Goal: Task Accomplishment & Management: Manage account settings

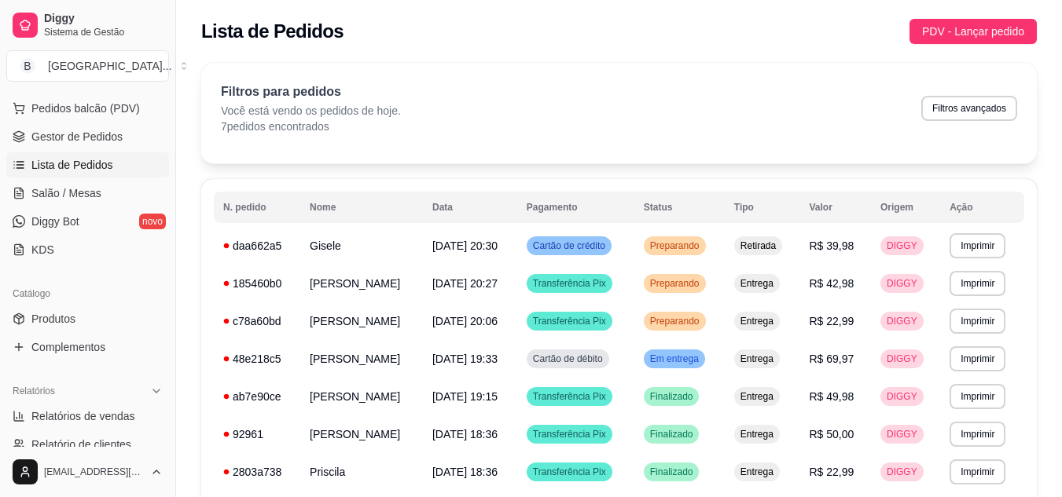
scroll to position [229, 0]
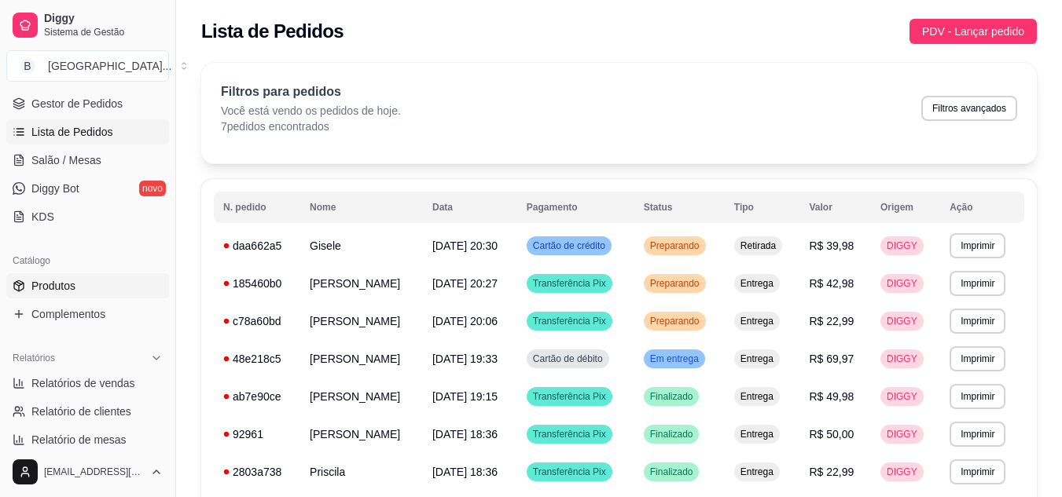
click at [53, 273] on link "Produtos" at bounding box center [87, 285] width 163 height 25
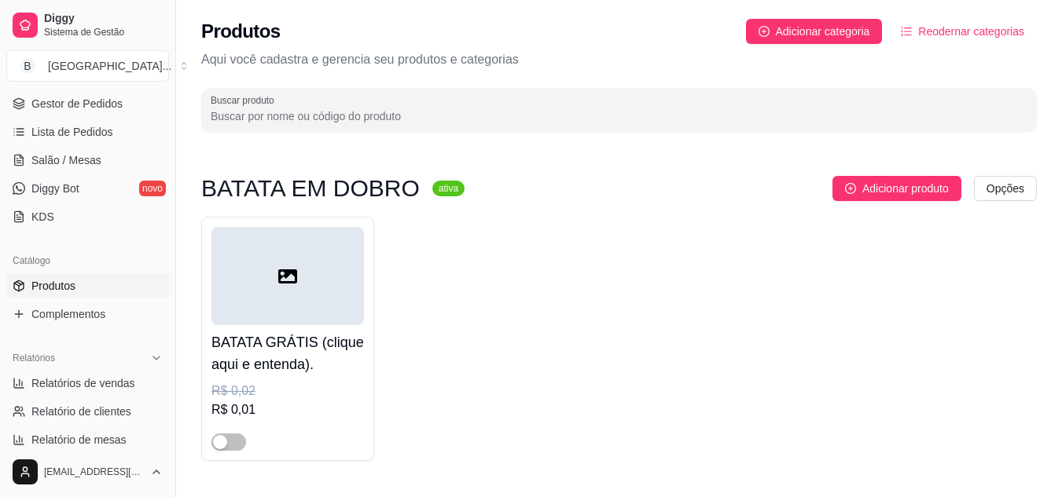
click at [53, 273] on link "Produtos" at bounding box center [87, 285] width 163 height 25
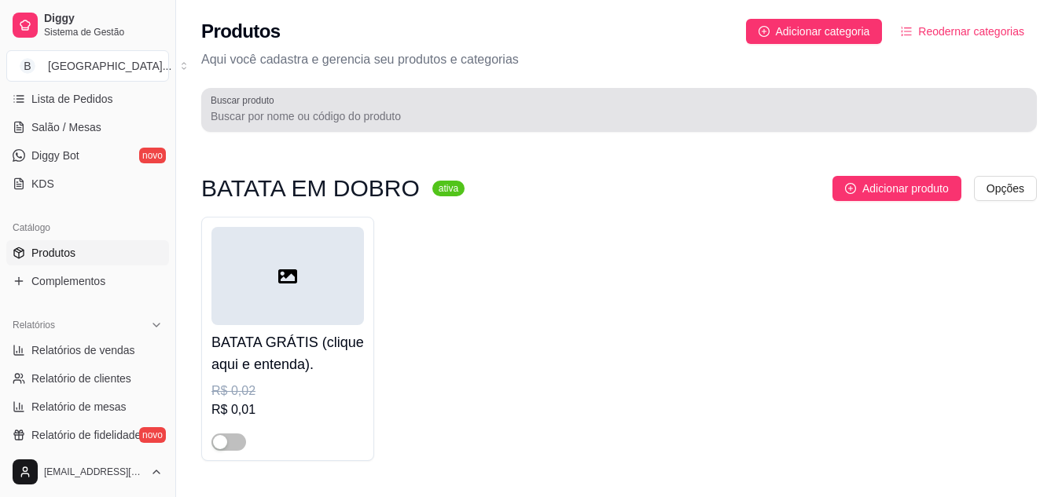
click at [332, 125] on div at bounding box center [619, 109] width 817 height 31
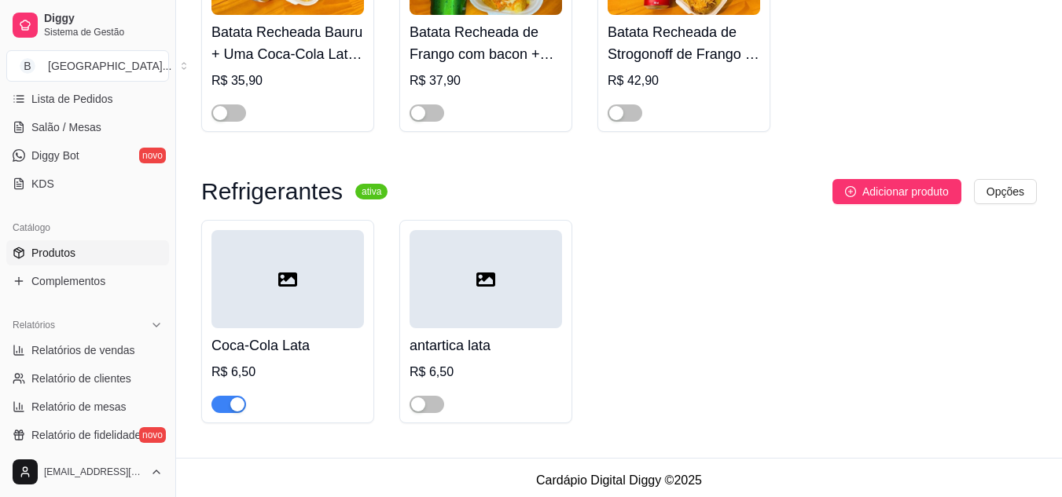
scroll to position [317, 0]
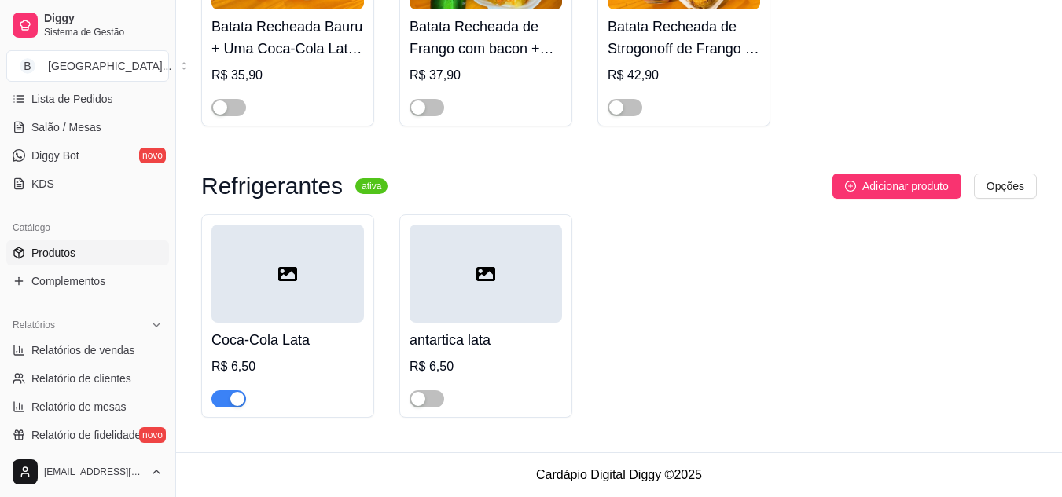
type input "lata"
click at [234, 395] on div "button" at bounding box center [237, 399] width 14 height 14
click at [234, 395] on span "button" at bounding box center [228, 399] width 35 height 17
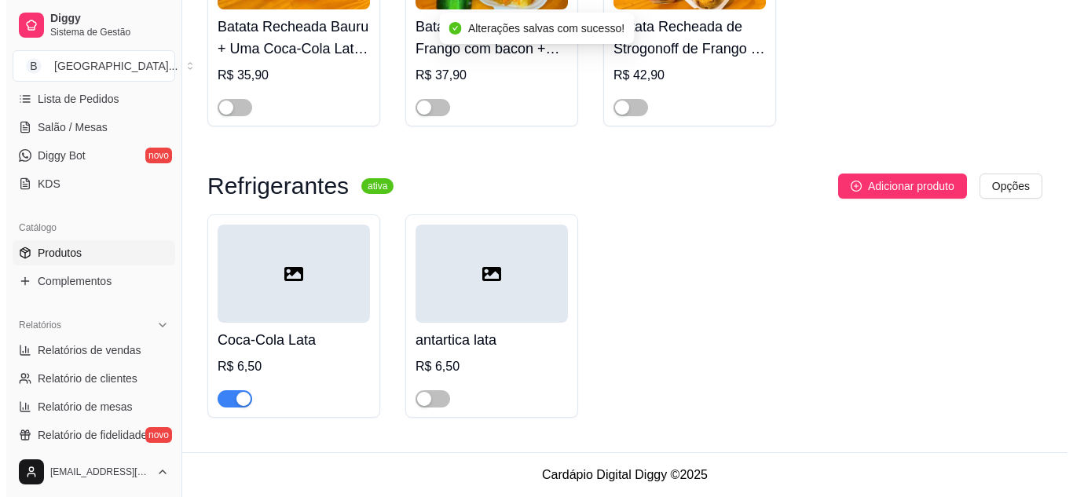
scroll to position [0, 0]
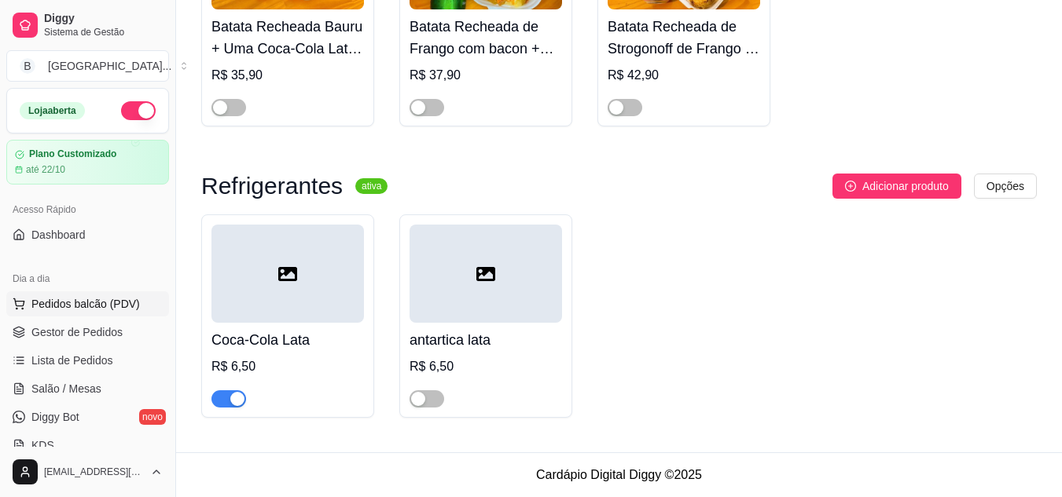
click at [75, 299] on span "Pedidos balcão (PDV)" at bounding box center [85, 304] width 108 height 16
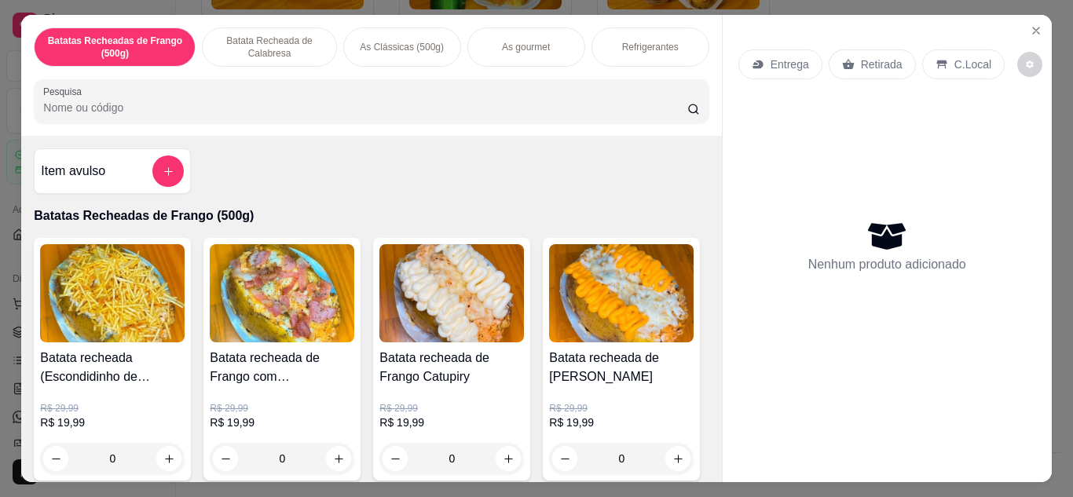
click at [326, 450] on div "0" at bounding box center [282, 458] width 145 height 31
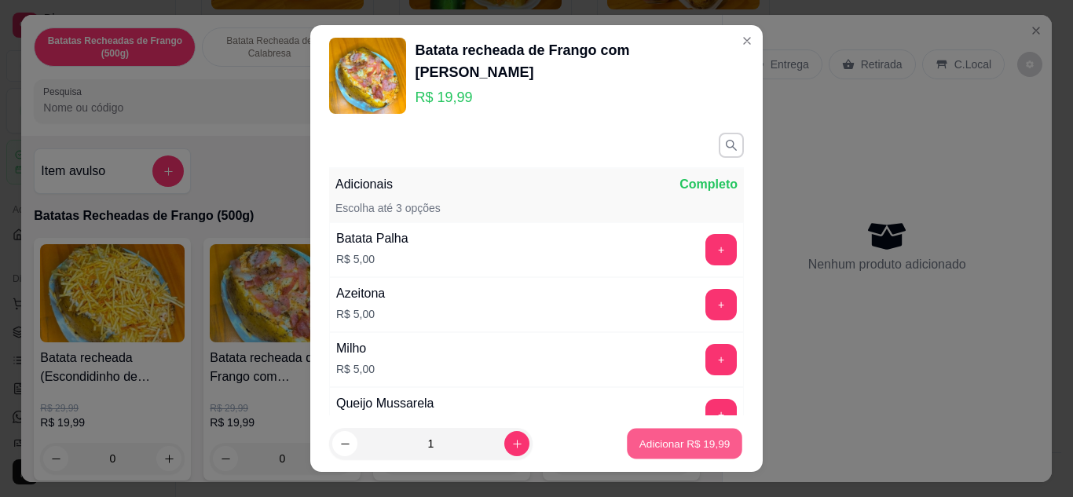
click at [692, 434] on button "Adicionar R$ 19,99" at bounding box center [685, 444] width 116 height 31
type input "1"
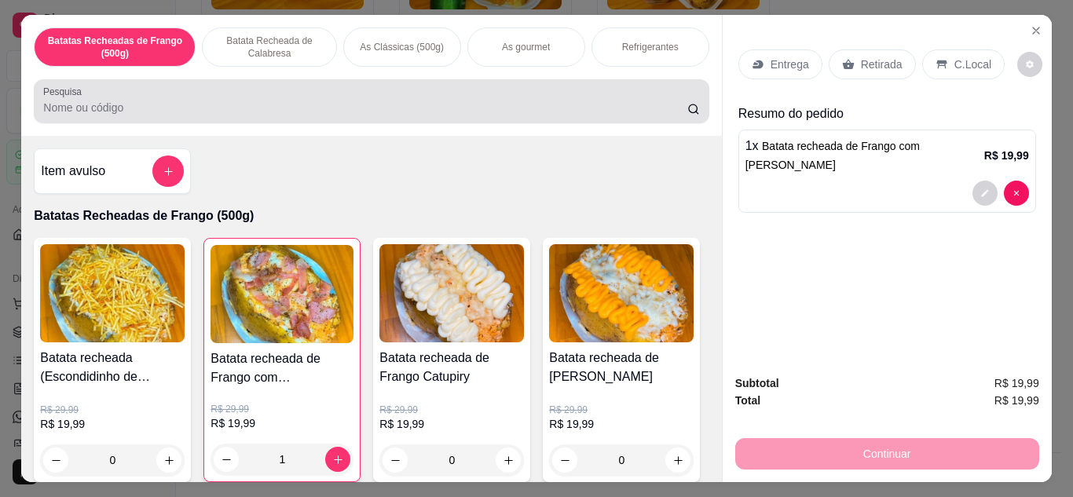
click at [431, 100] on input "Pesquisa" at bounding box center [365, 108] width 644 height 16
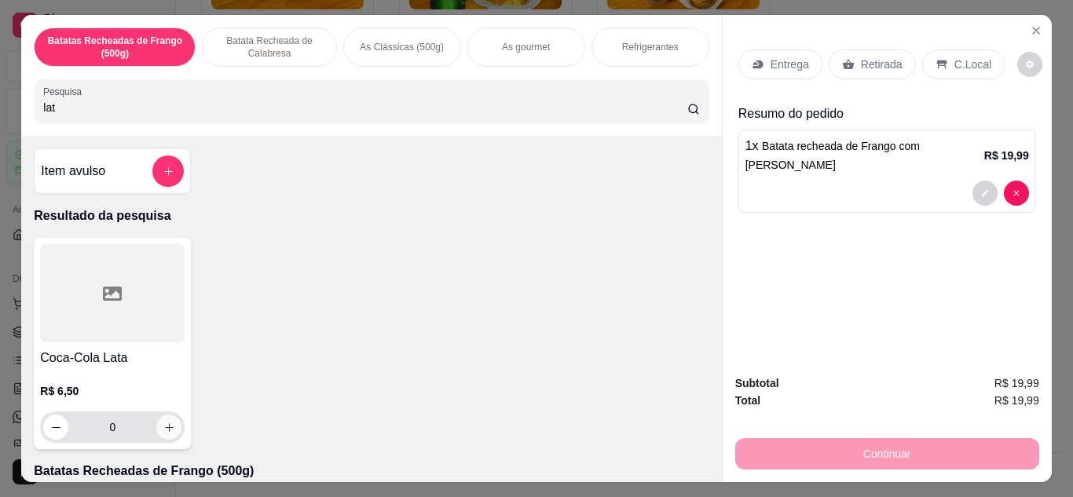
type input "lat"
click at [166, 430] on button "increase-product-quantity" at bounding box center [169, 427] width 24 height 24
type input "1"
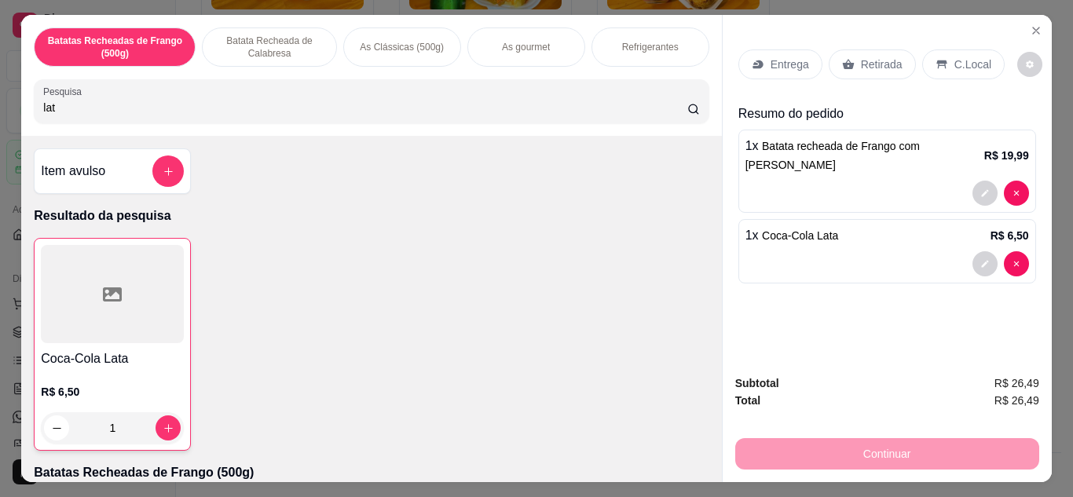
click at [777, 50] on div "Entrega" at bounding box center [781, 65] width 84 height 30
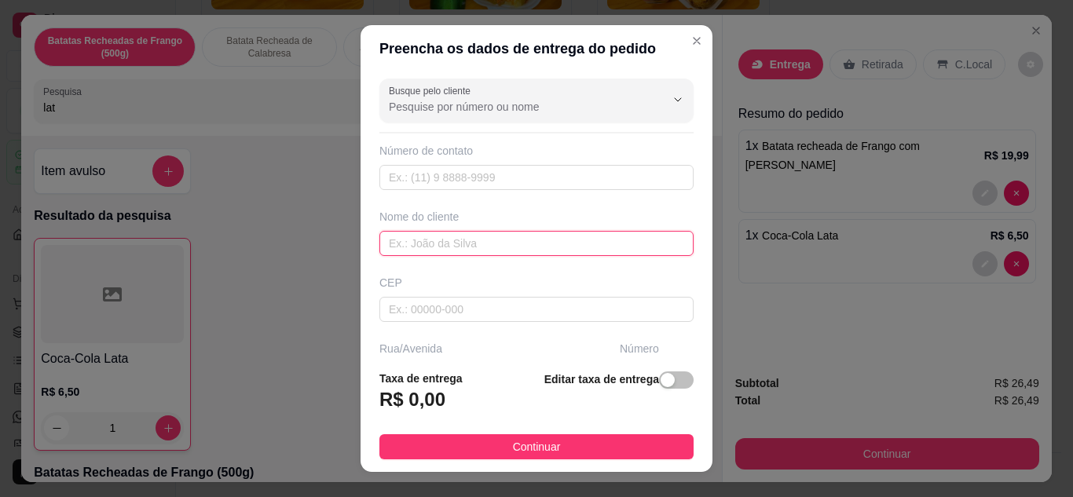
click at [442, 240] on input "text" at bounding box center [537, 243] width 314 height 25
type input "[PERSON_NAME]"
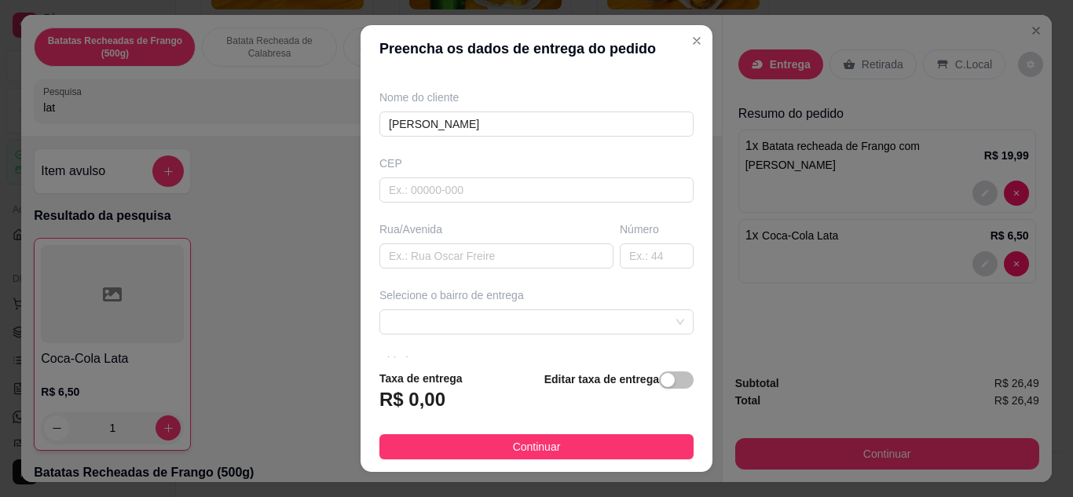
scroll to position [131, 0]
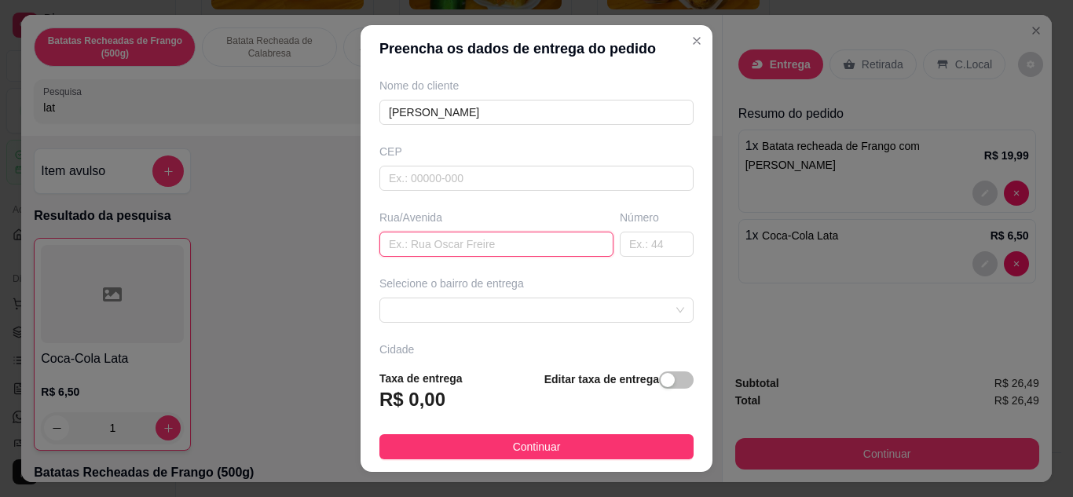
click at [552, 237] on input "text" at bounding box center [497, 244] width 234 height 25
type input "duque de caxias"
click at [637, 249] on input "text" at bounding box center [657, 244] width 74 height 25
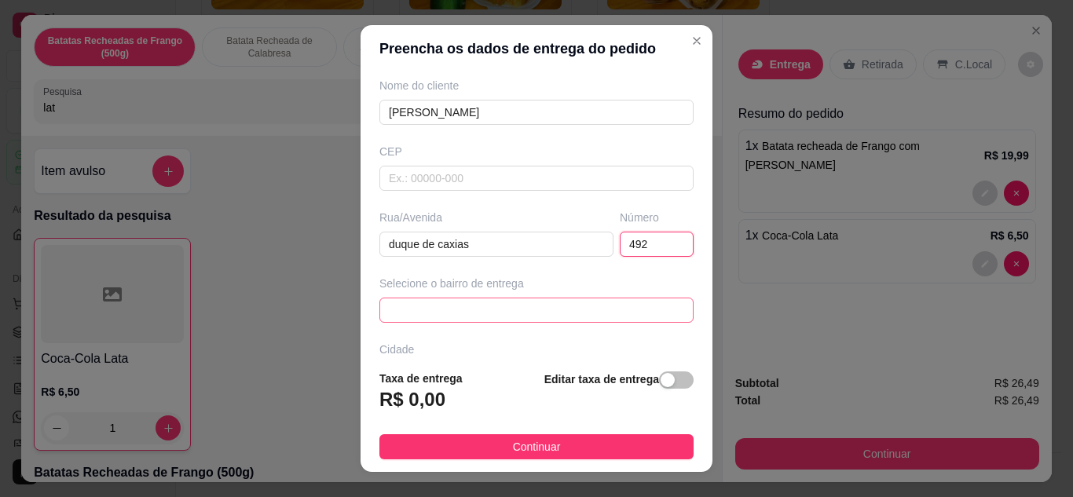
click at [629, 320] on span at bounding box center [536, 311] width 295 height 24
type input "492"
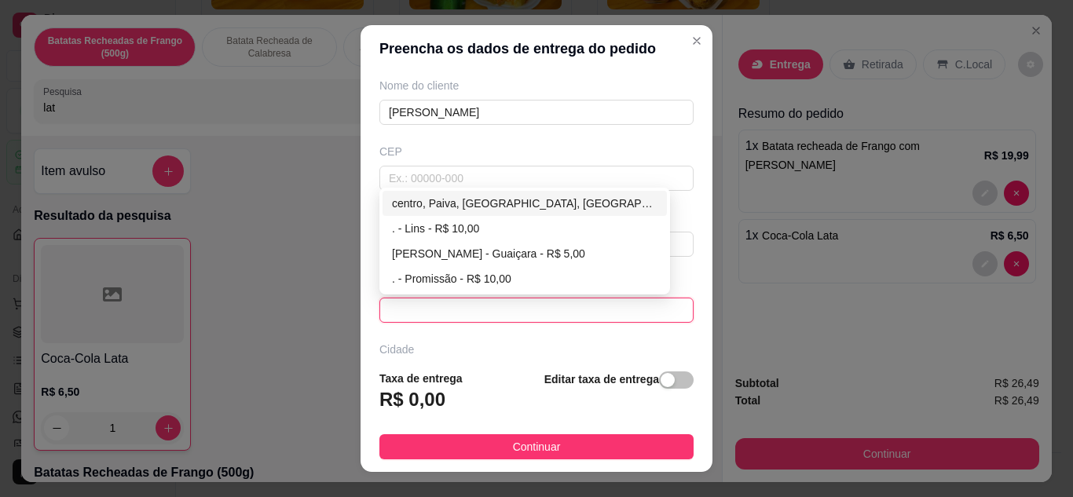
click at [520, 200] on div "centro, Paiva, [GEOGRAPHIC_DATA], [GEOGRAPHIC_DATA], [GEOGRAPHIC_DATA] - [GEOGR…" at bounding box center [525, 203] width 266 height 17
type input "Guaiçara"
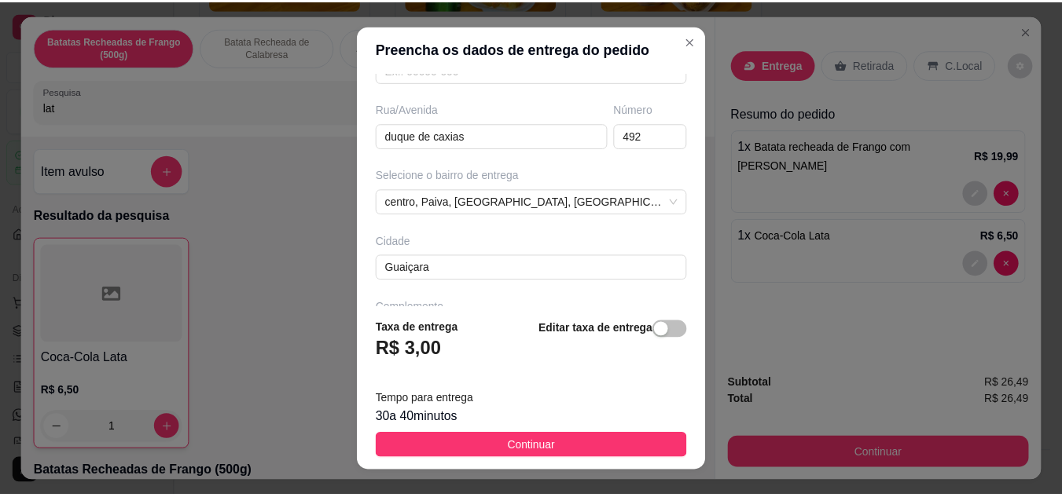
scroll to position [294, 0]
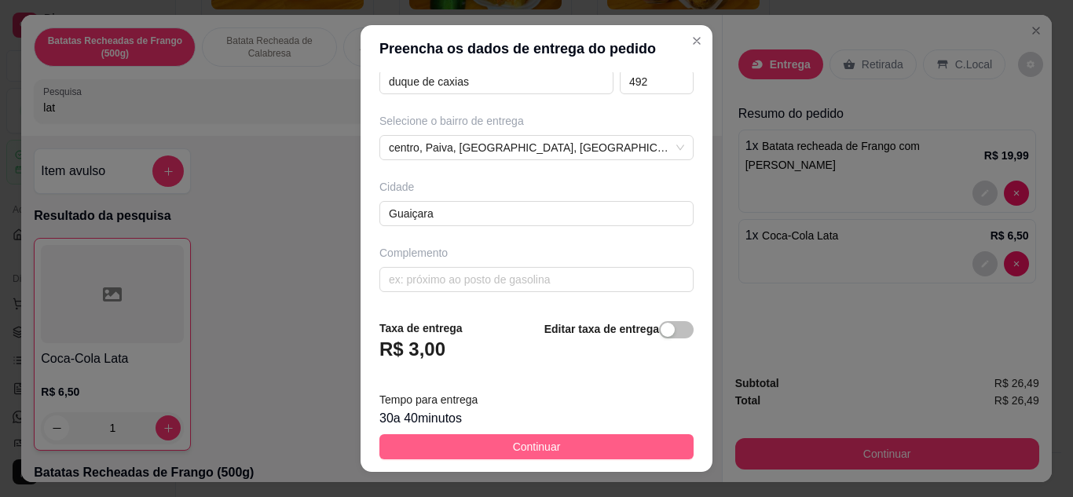
drag, startPoint x: 562, startPoint y: 461, endPoint x: 560, endPoint y: 446, distance: 15.1
click at [560, 446] on footer "Taxa de entrega R$ 3,00 Editar taxa de entrega Tempo para entrega 30 a 40 minut…" at bounding box center [537, 389] width 352 height 165
click at [560, 446] on button "Continuar" at bounding box center [537, 447] width 314 height 25
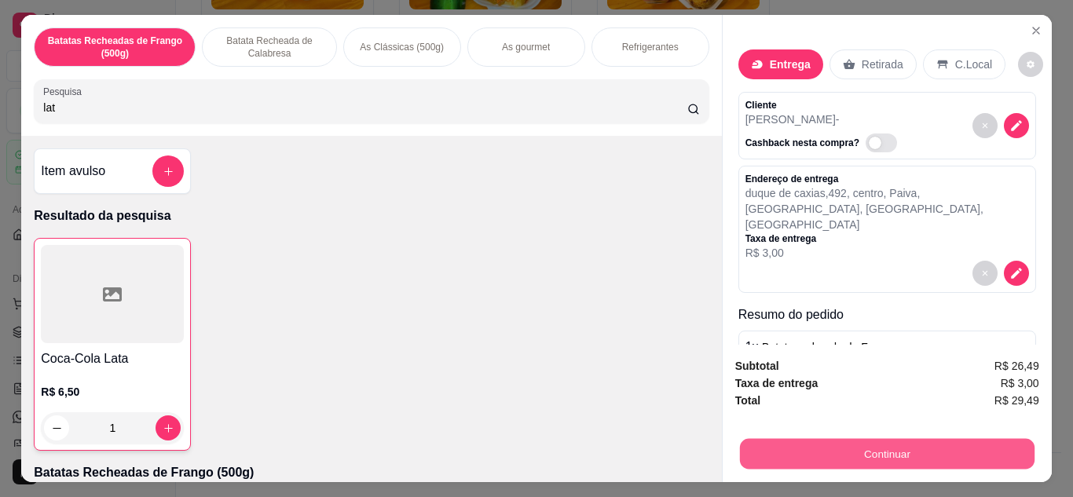
click at [830, 450] on button "Continuar" at bounding box center [886, 454] width 295 height 31
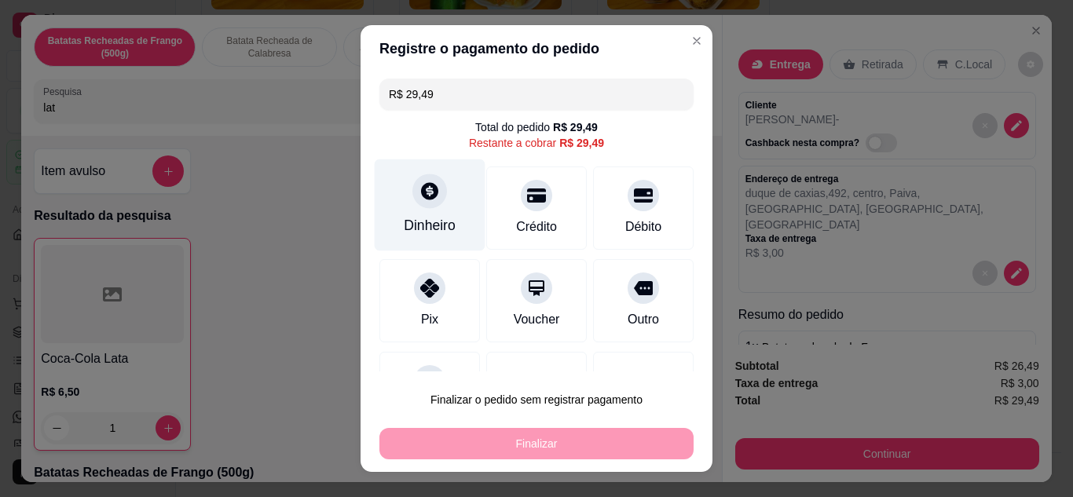
click at [419, 221] on div "Dinheiro" at bounding box center [430, 225] width 52 height 20
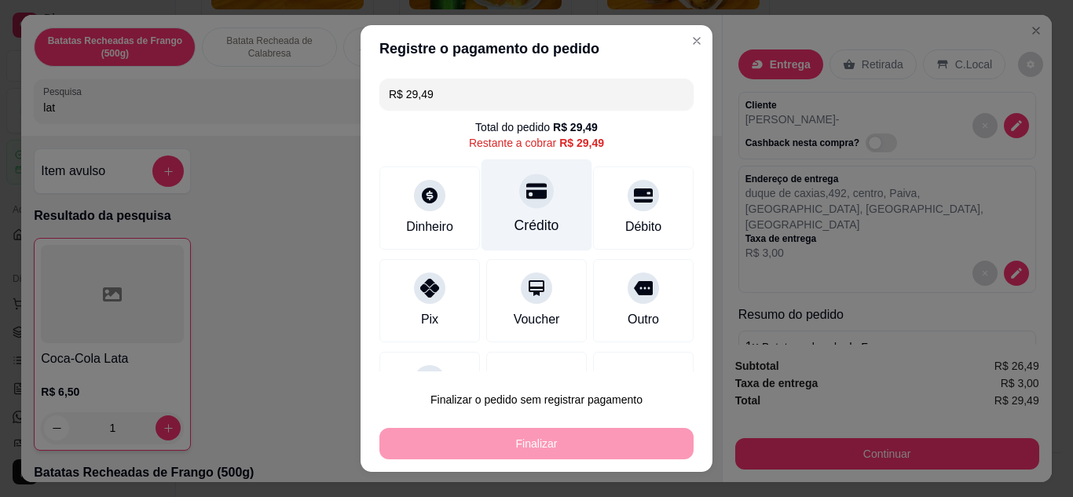
click at [520, 220] on div "Crédito" at bounding box center [537, 225] width 45 height 20
type input "R$ 0,00"
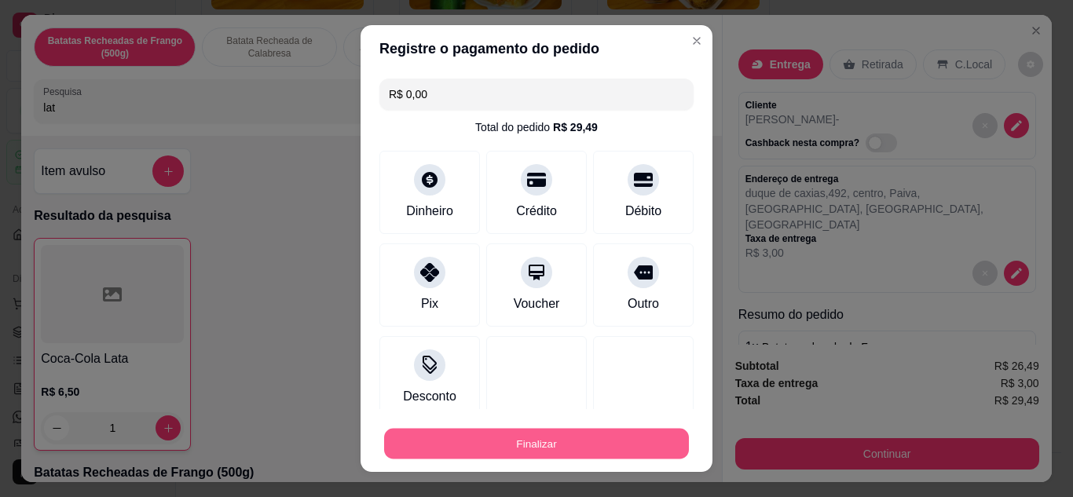
click at [543, 439] on button "Finalizar" at bounding box center [536, 444] width 305 height 31
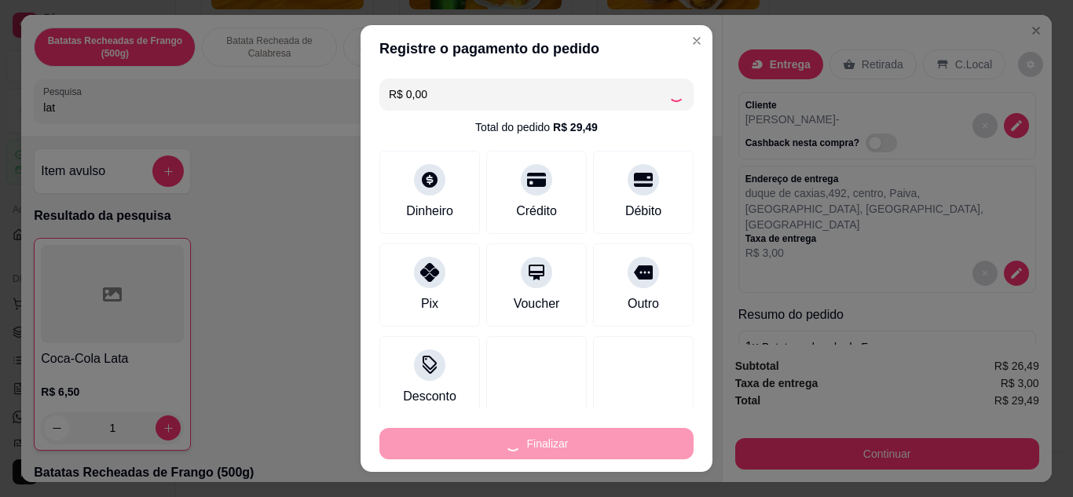
type input "0"
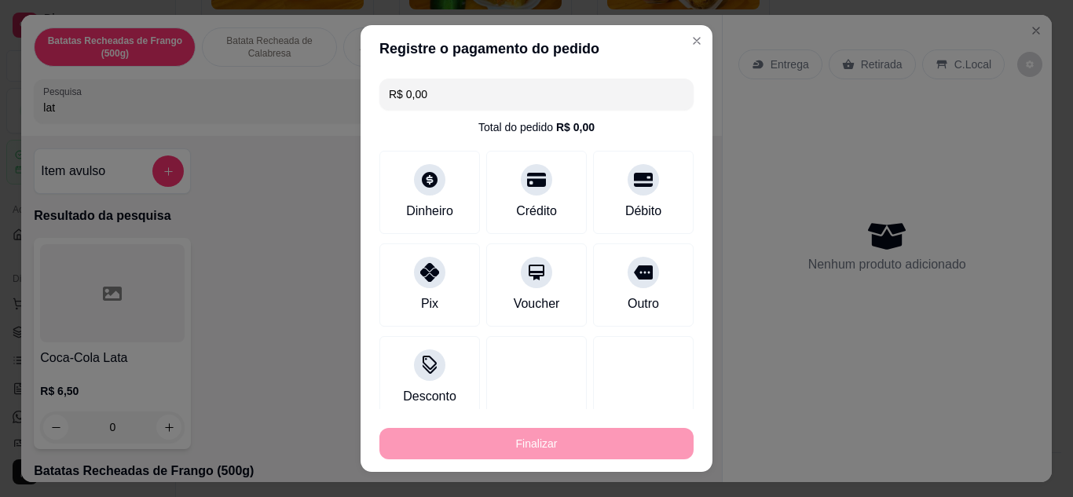
type input "-R$ 29,49"
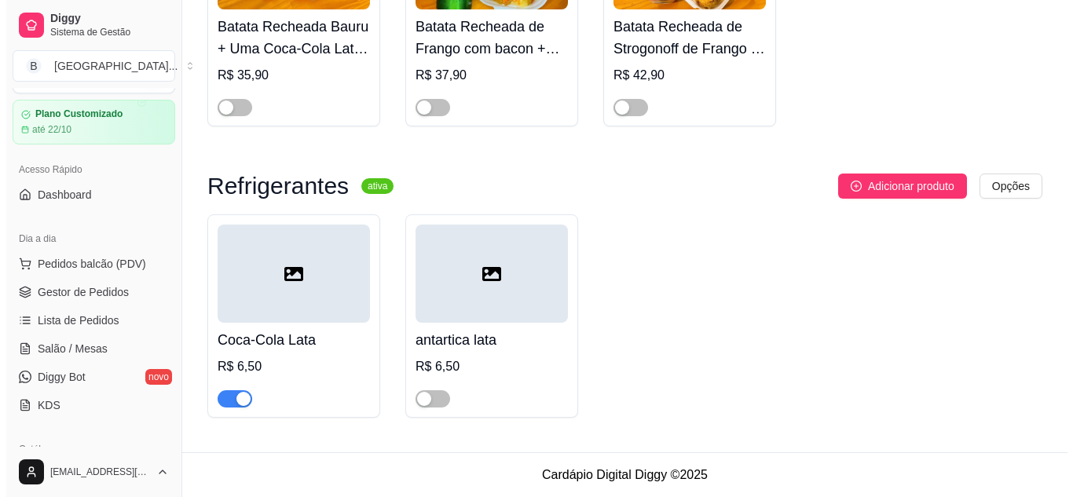
scroll to position [64, 0]
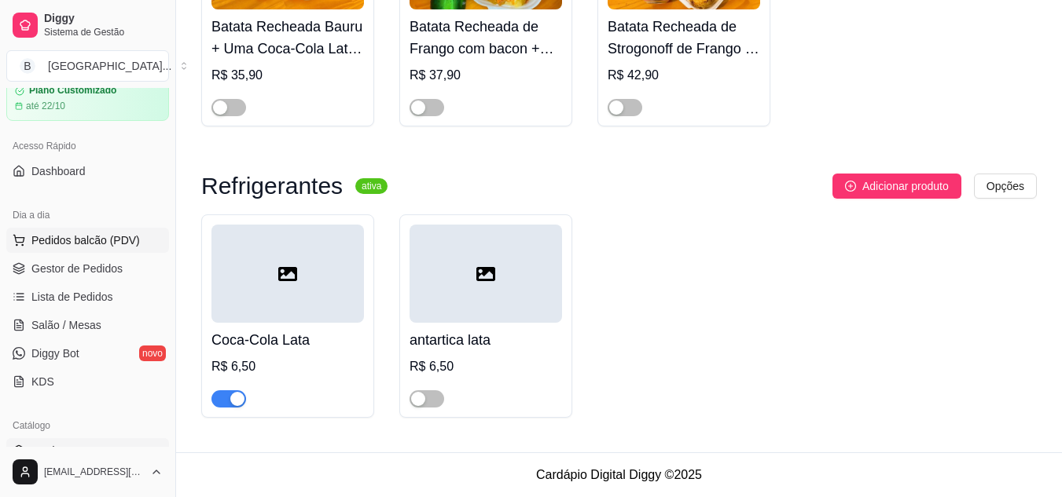
click at [111, 248] on span "Pedidos balcão (PDV)" at bounding box center [85, 241] width 108 height 16
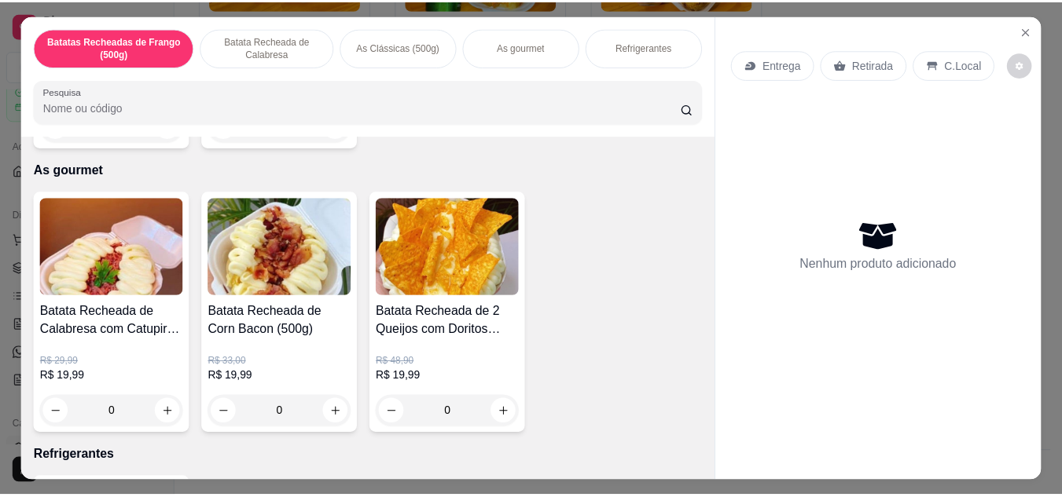
scroll to position [1093, 0]
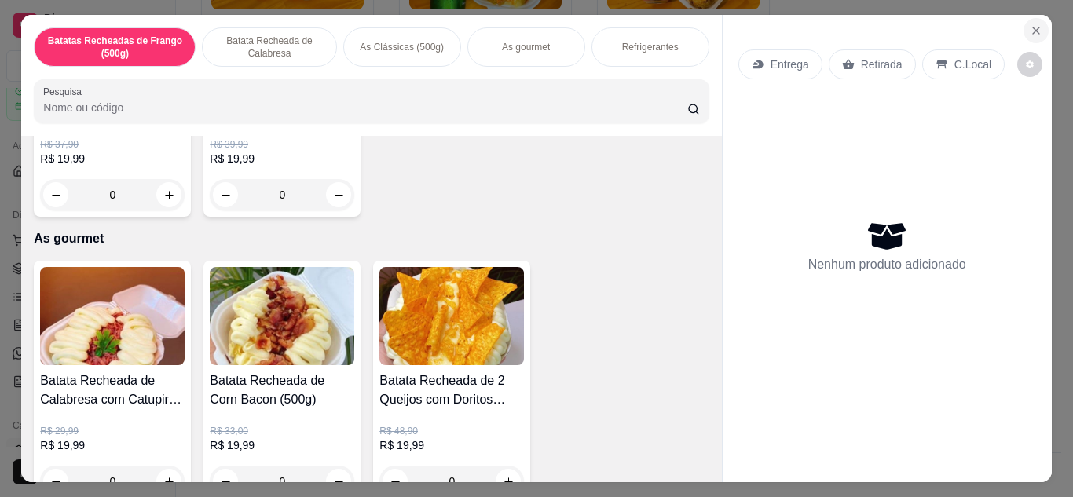
click at [1024, 30] on button "Close" at bounding box center [1036, 30] width 25 height 25
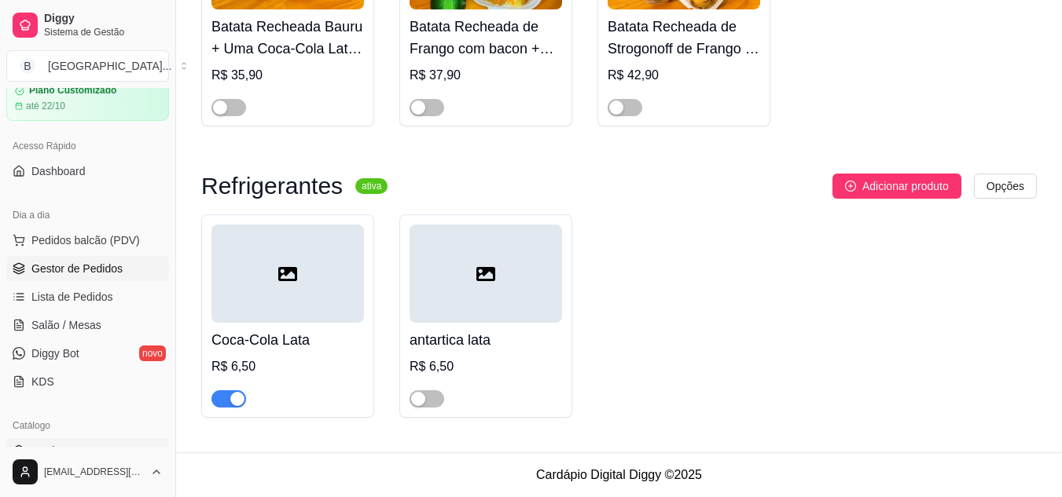
click at [67, 278] on link "Gestor de Pedidos" at bounding box center [87, 268] width 163 height 25
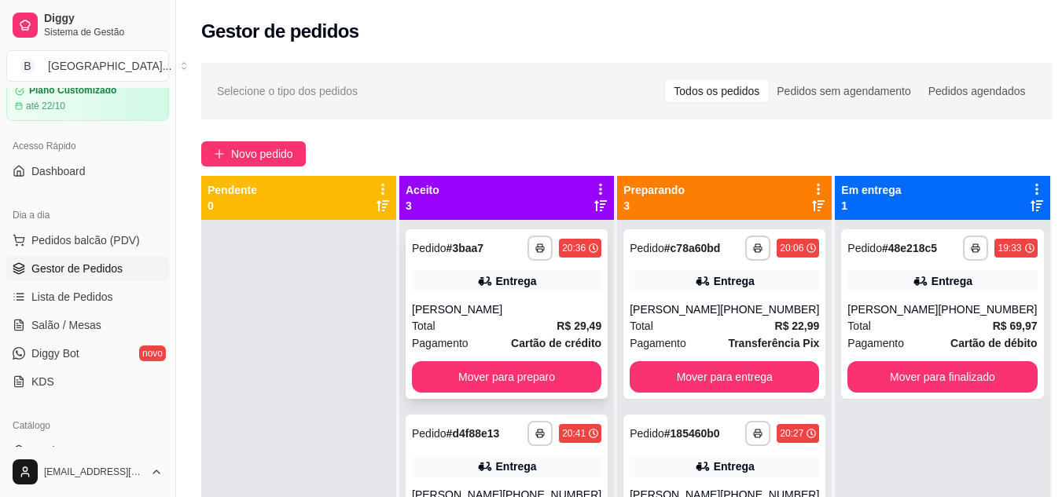
click at [501, 310] on div "[PERSON_NAME]" at bounding box center [506, 310] width 189 height 16
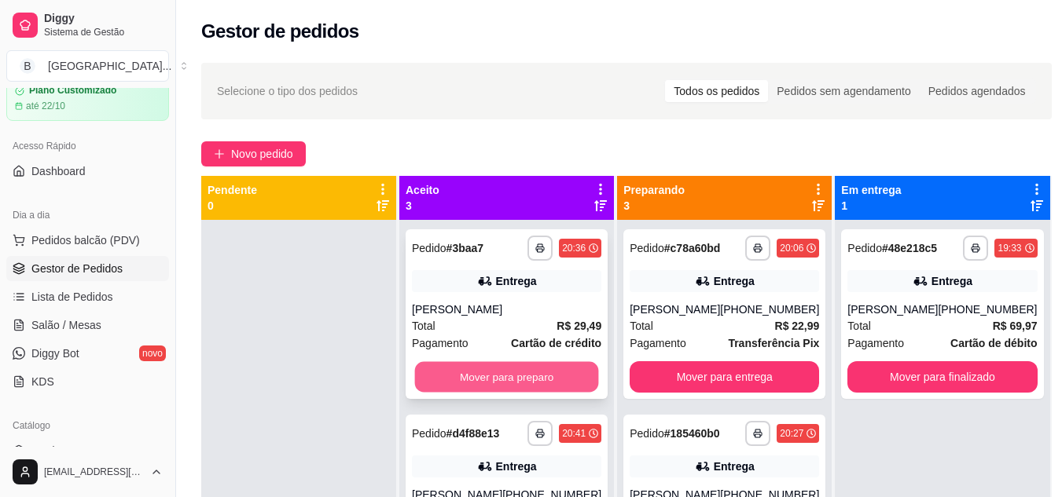
click at [545, 380] on button "Mover para preparo" at bounding box center [507, 377] width 184 height 31
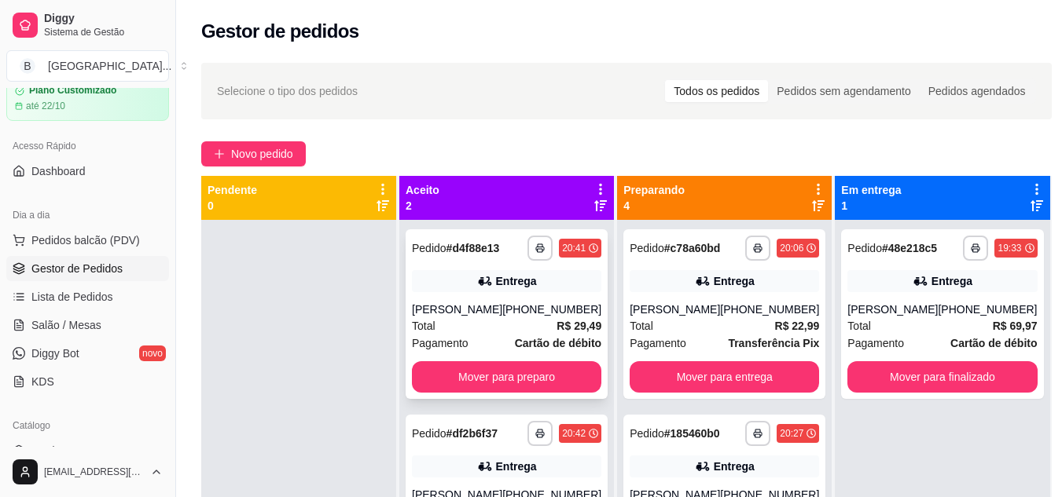
click at [511, 321] on div "Total R$ 29,49" at bounding box center [506, 325] width 189 height 17
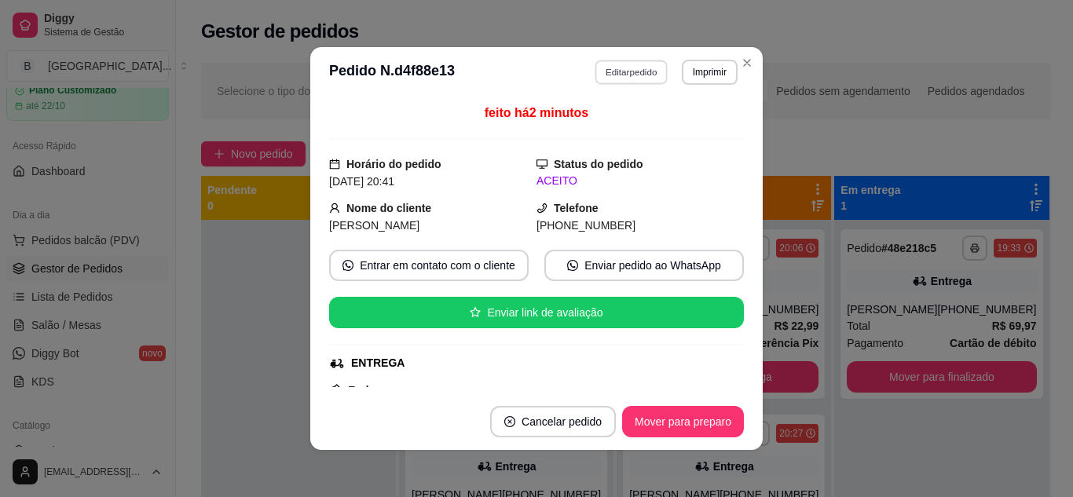
click at [602, 64] on button "Editar pedido" at bounding box center [632, 72] width 73 height 24
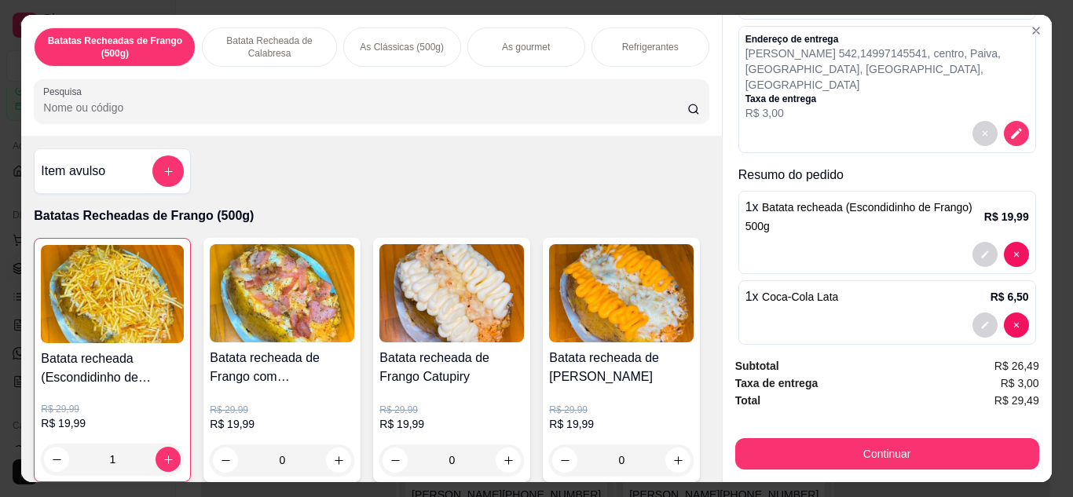
scroll to position [146, 0]
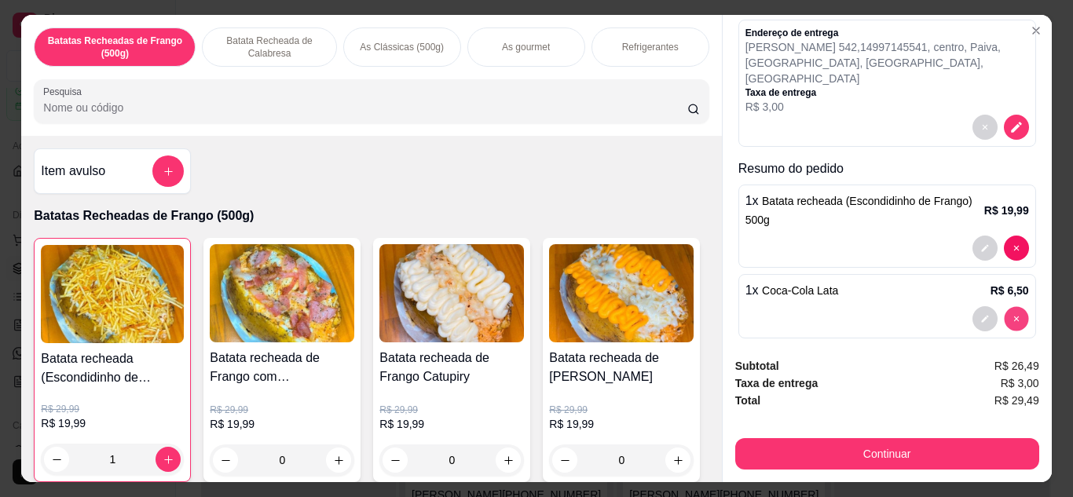
type input "0"
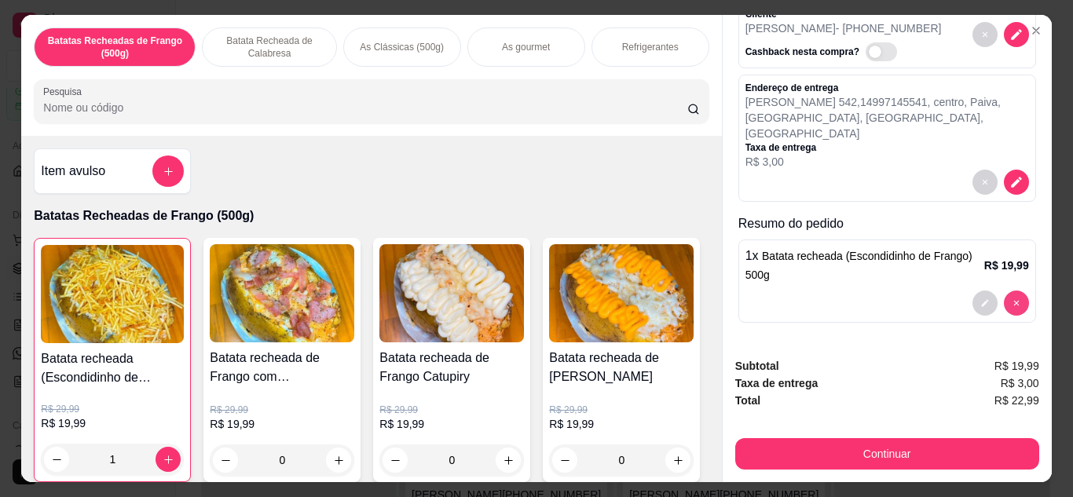
scroll to position [75, 0]
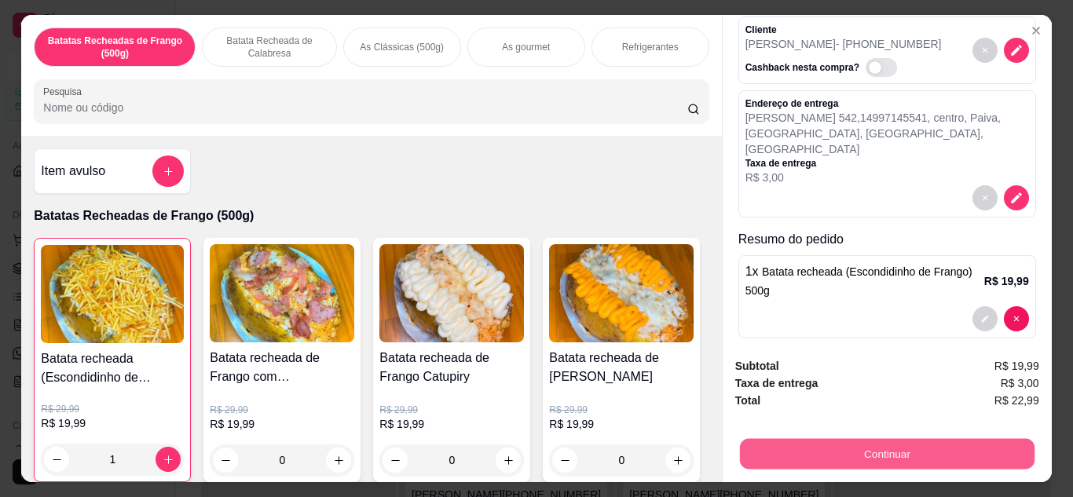
click at [890, 453] on button "Continuar" at bounding box center [886, 454] width 295 height 31
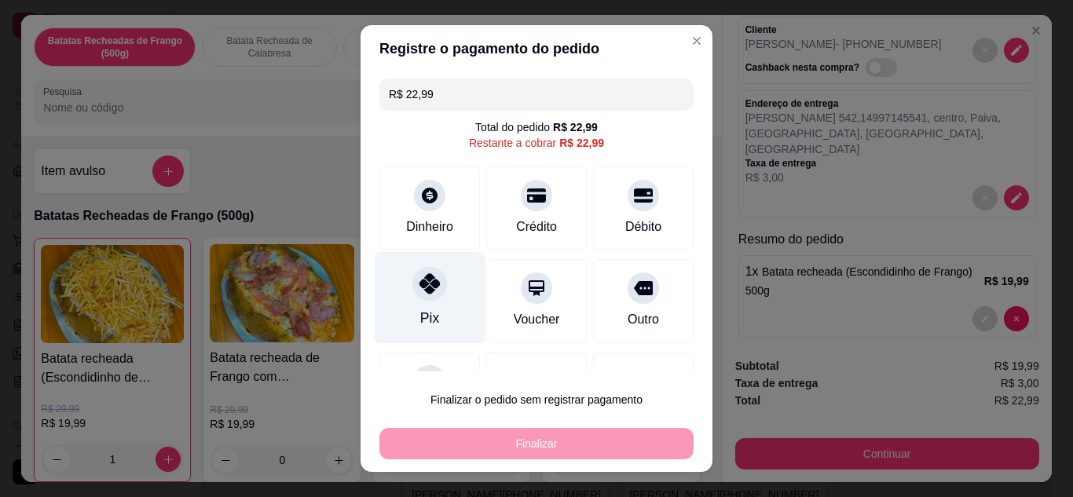
click at [435, 278] on div at bounding box center [430, 283] width 35 height 35
type input "R$ 0,00"
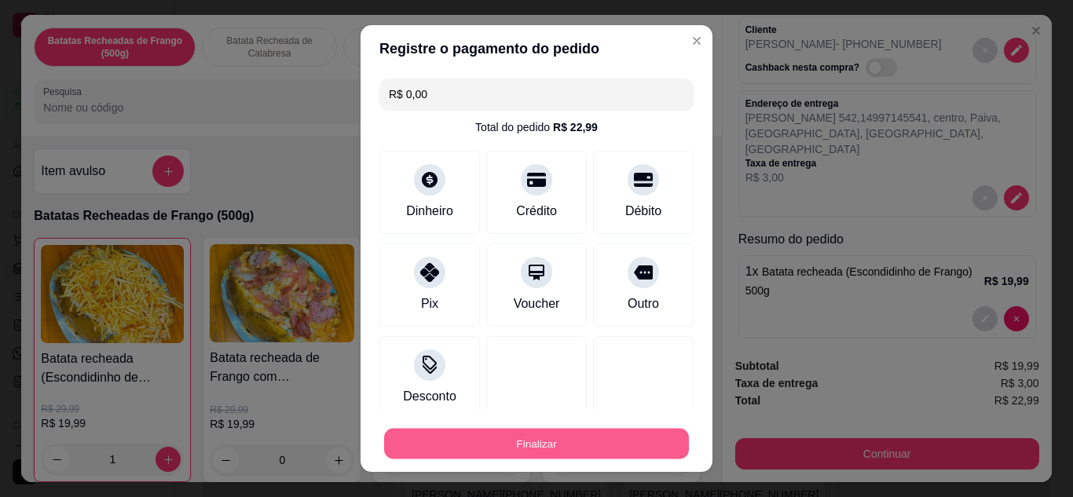
click at [516, 441] on button "Finalizar" at bounding box center [536, 444] width 305 height 31
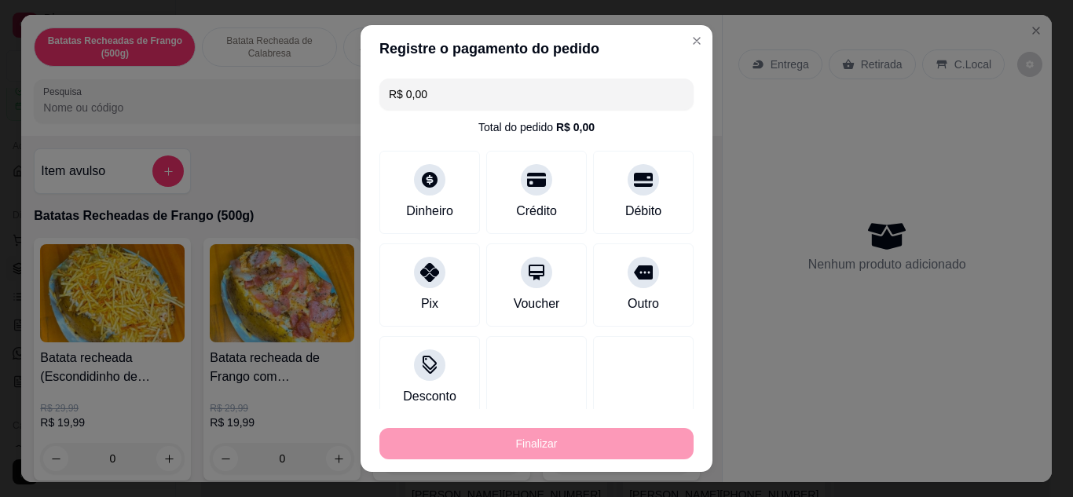
type input "0"
type input "-R$ 22,99"
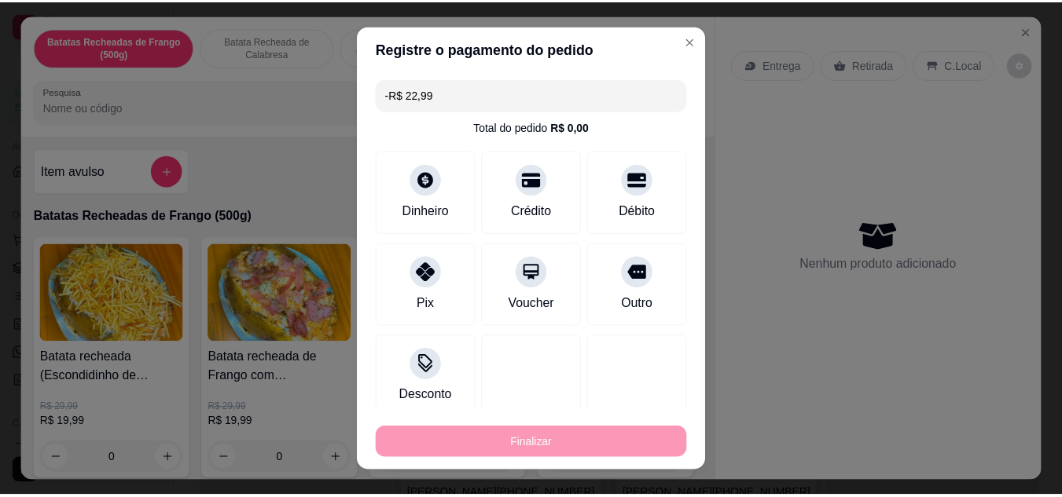
scroll to position [0, 0]
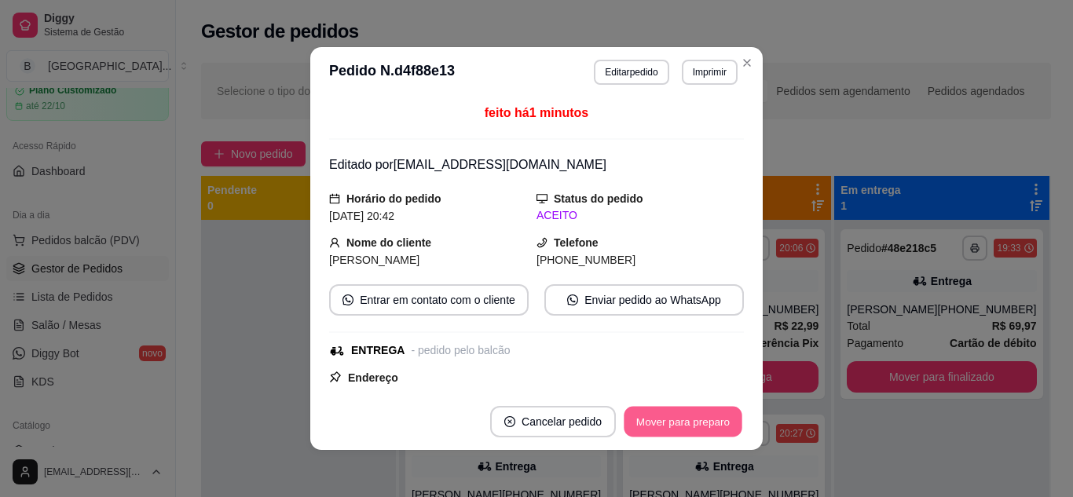
click at [684, 429] on button "Mover para preparo" at bounding box center [683, 422] width 118 height 31
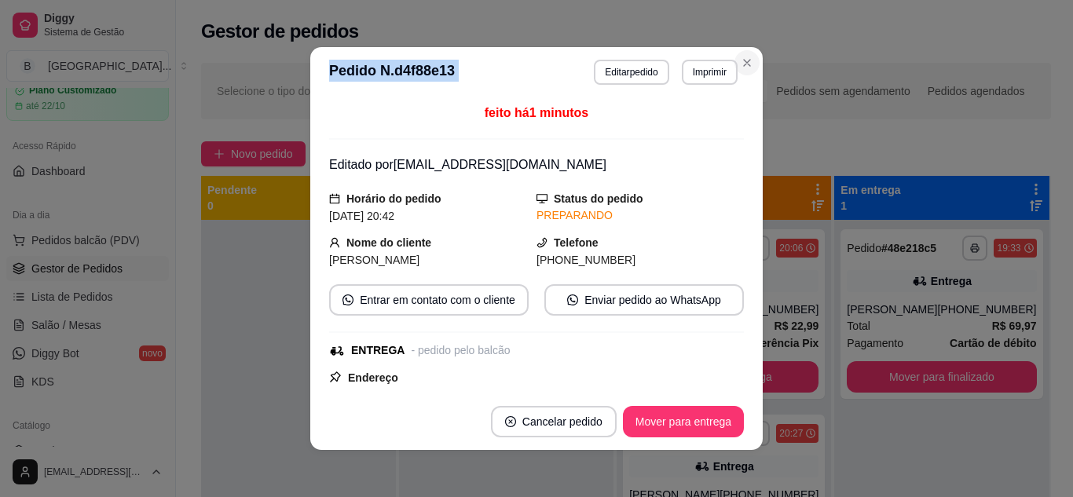
drag, startPoint x: 739, startPoint y: 49, endPoint x: 740, endPoint y: 70, distance: 21.2
click at [740, 70] on section "**********" at bounding box center [536, 248] width 453 height 403
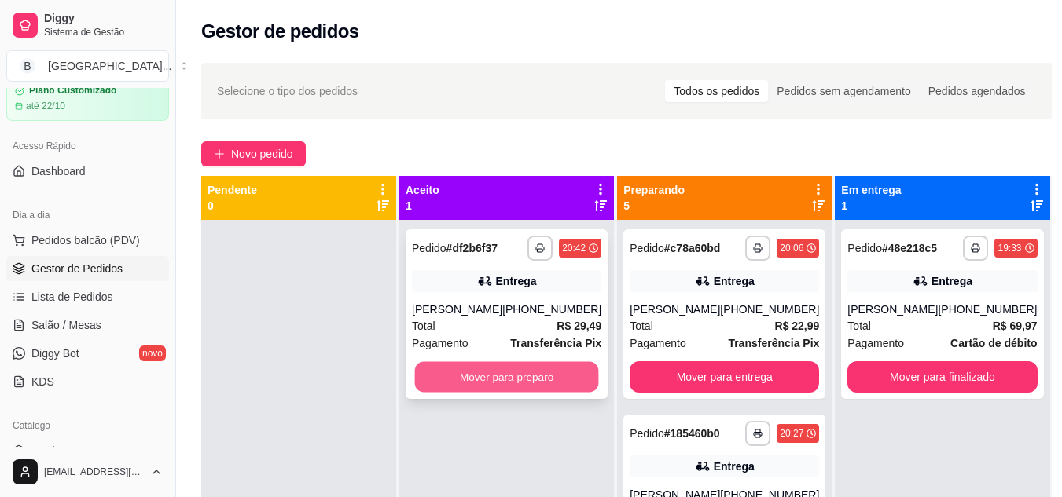
click at [494, 373] on button "Mover para preparo" at bounding box center [507, 377] width 184 height 31
